Goal: Information Seeking & Learning: Learn about a topic

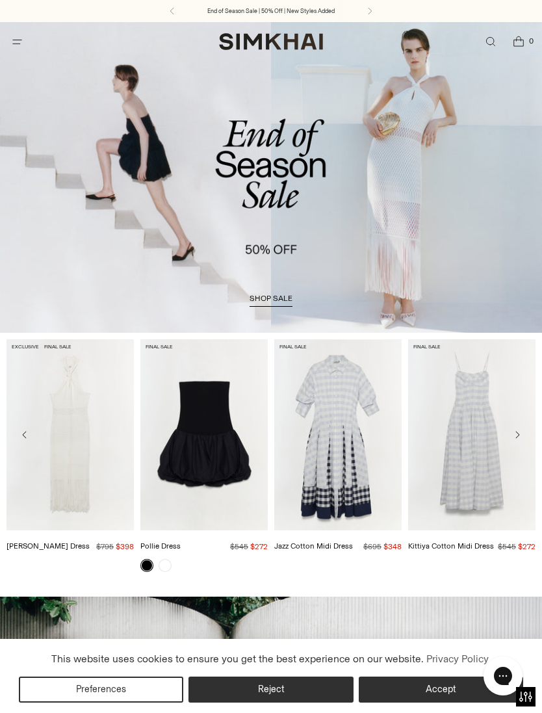
click at [23, 47] on icon "Open menu modal" at bounding box center [17, 41] width 14 height 10
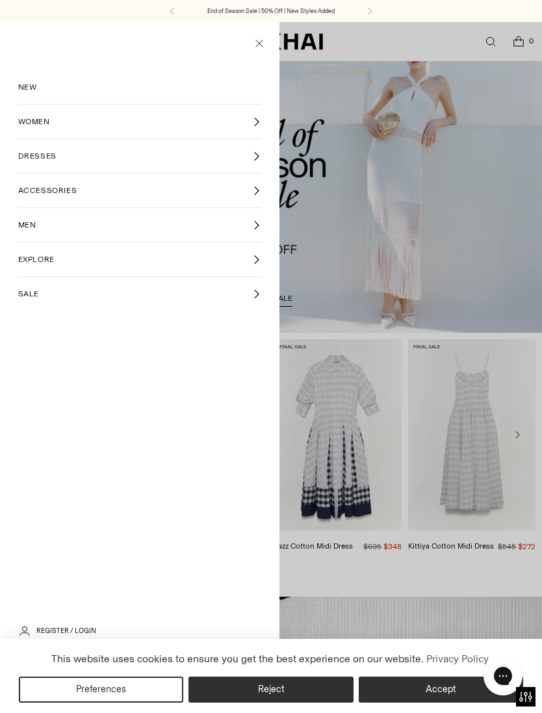
click at [46, 127] on link "WOMEN" at bounding box center [140, 122] width 244 height 34
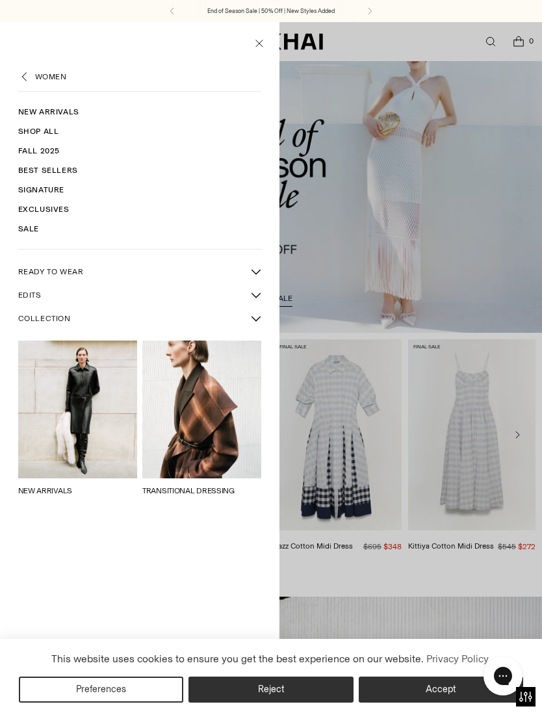
click at [81, 114] on link "New Arrivals" at bounding box center [140, 112] width 244 height 20
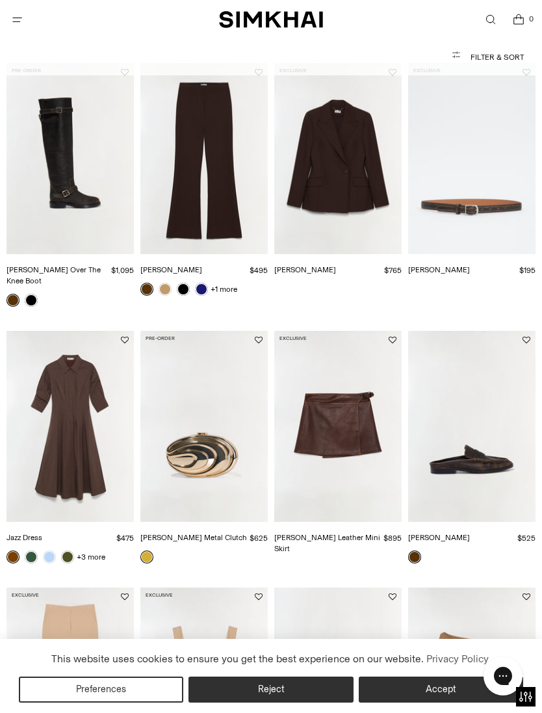
scroll to position [642, 0]
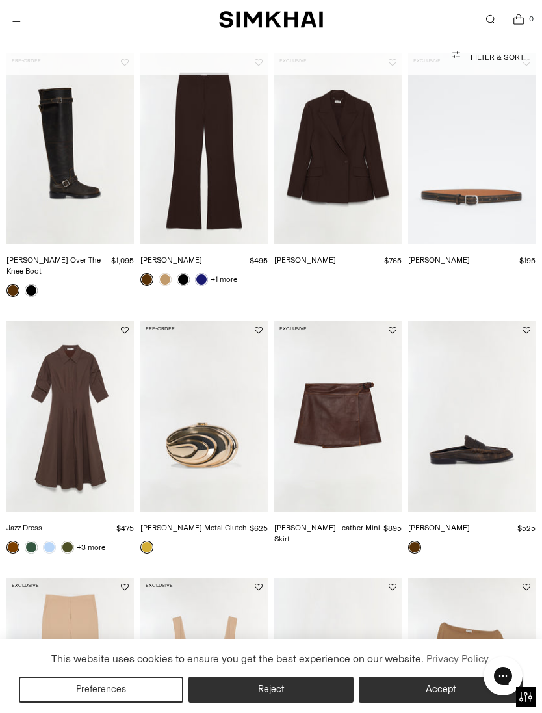
click at [83, 435] on img "Jazz Dress" at bounding box center [70, 416] width 127 height 191
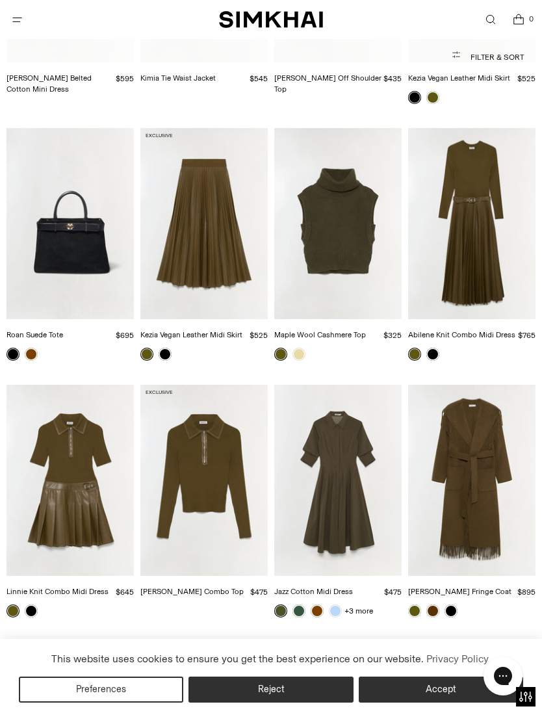
scroll to position [5843, 0]
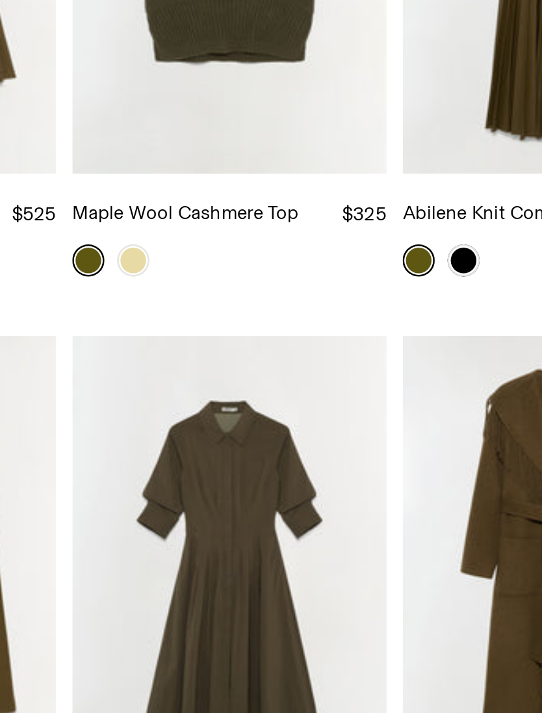
click at [274, 366] on img "Jazz Cotton Midi Dress" at bounding box center [337, 461] width 127 height 191
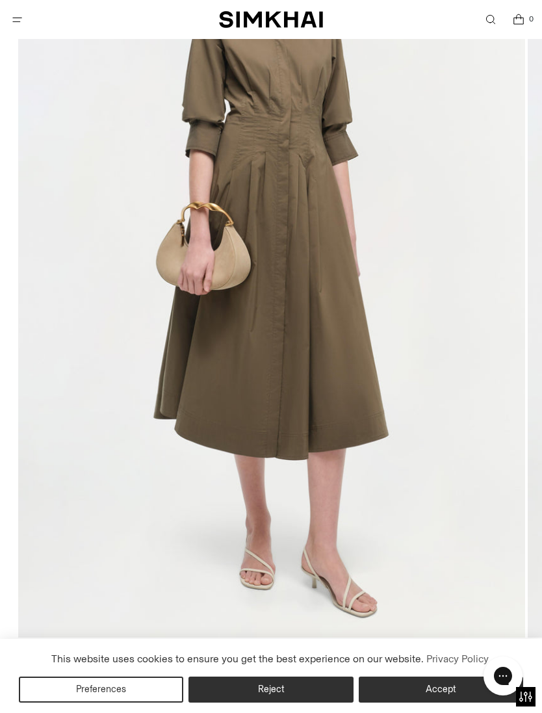
scroll to position [113, 0]
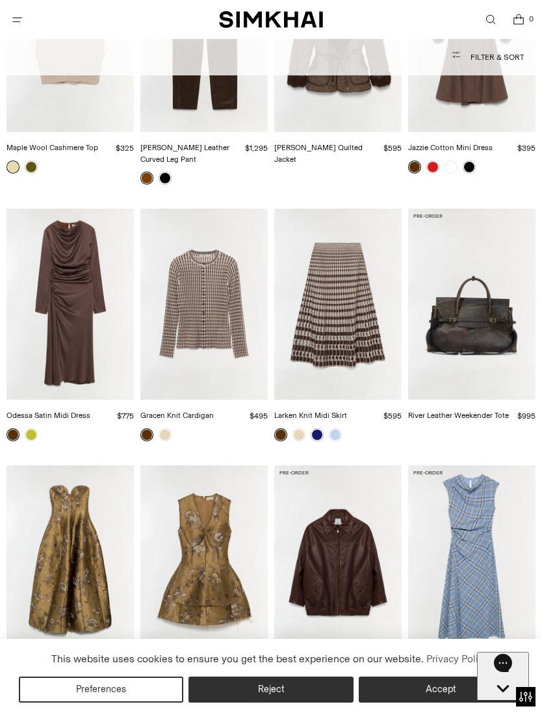
scroll to position [8118, 0]
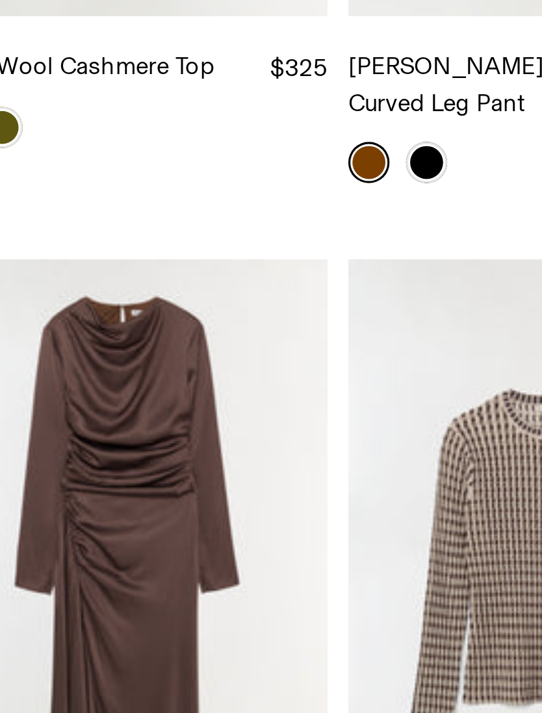
click at [53, 201] on img "Odessa Satin Midi Dress" at bounding box center [70, 296] width 127 height 191
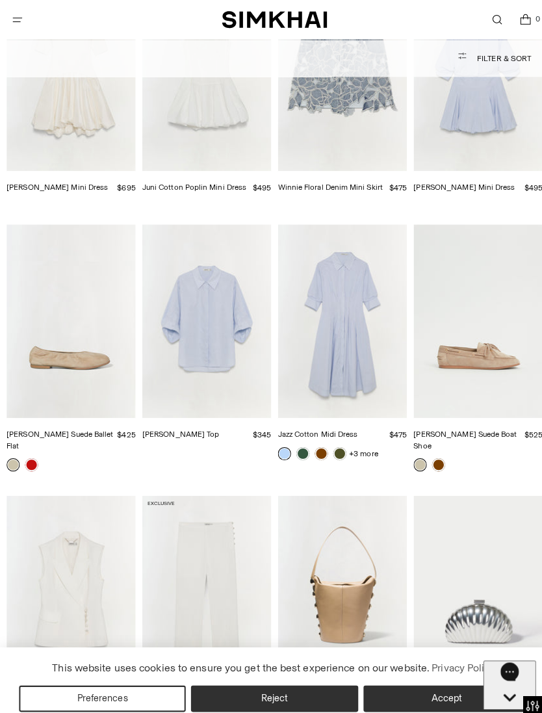
scroll to position [17250, 0]
